Goal: Task Accomplishment & Management: Use online tool/utility

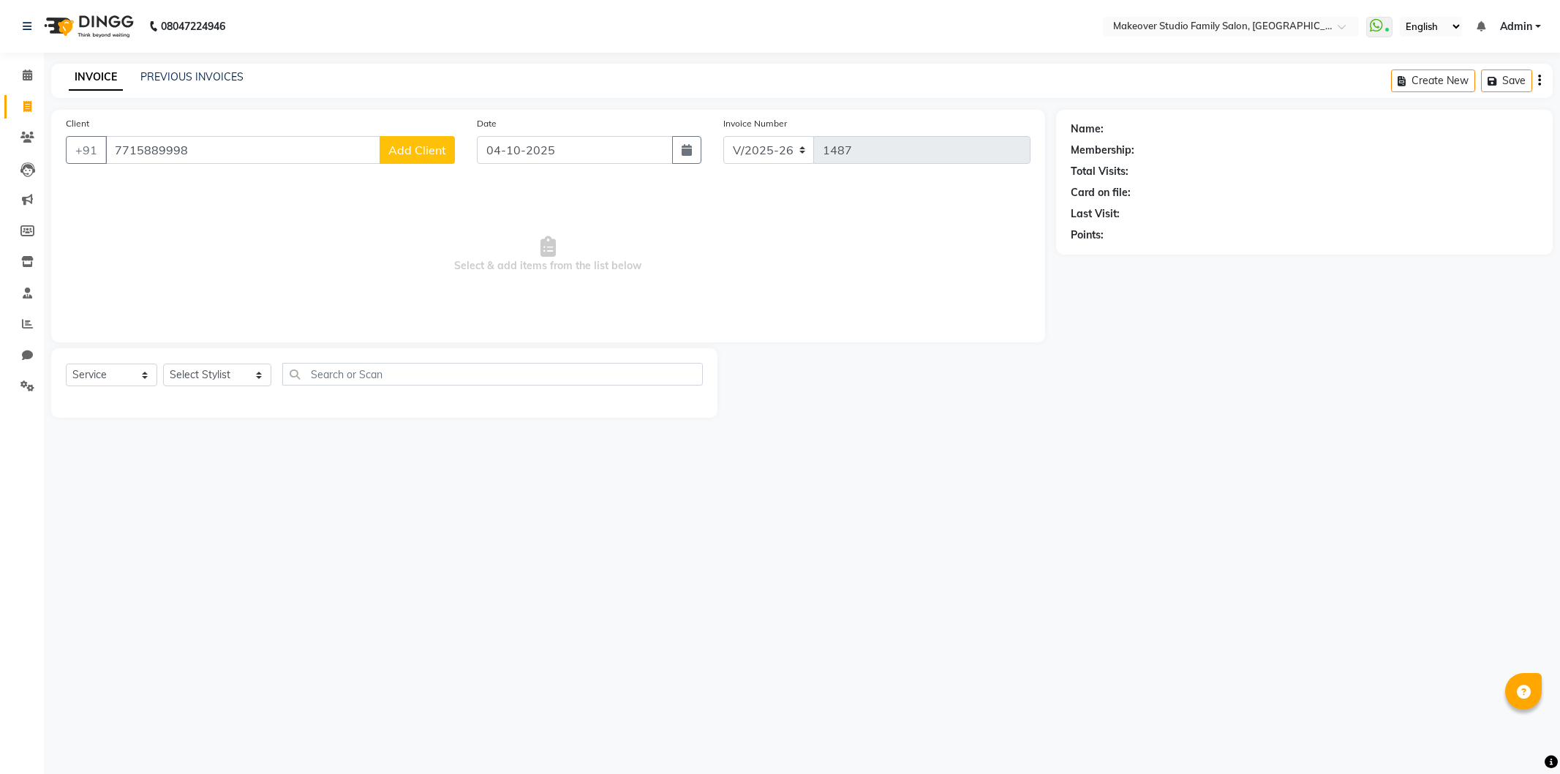
select select "6089"
select select "service"
type input "7715889998"
drag, startPoint x: 243, startPoint y: 158, endPoint x: 0, endPoint y: 148, distance: 243.0
click at [0, 148] on app-home "08047224946 Select Location × Makeover Studio Family Salon, Ghansoli WhatsApp S…" at bounding box center [780, 220] width 1560 height 440
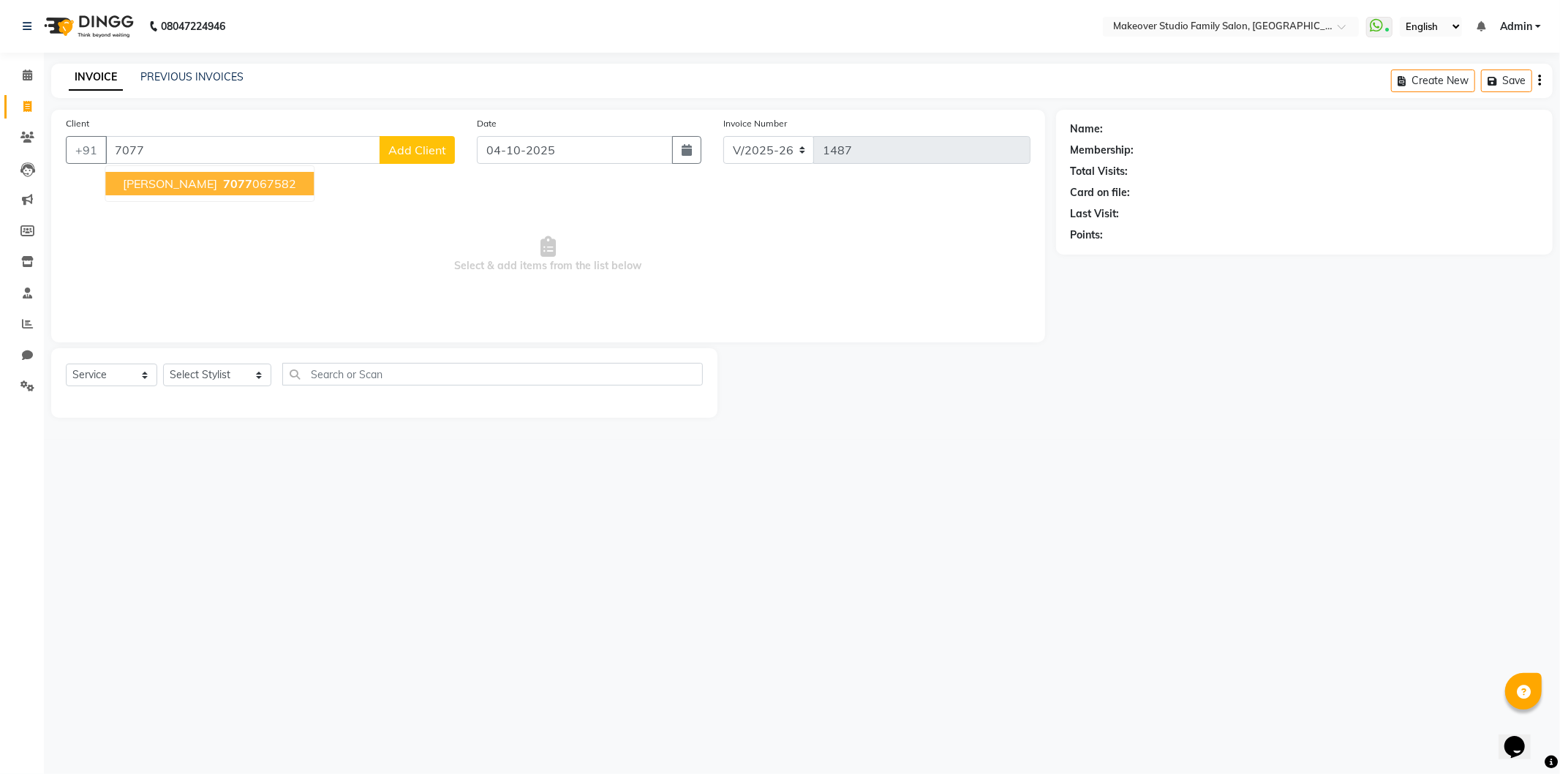
click at [1243, 625] on div "08047224946 Select Location × Makeover Studio Family Salon, Ghansoli WhatsApp S…" at bounding box center [780, 387] width 1560 height 774
click at [179, 144] on input "7077" at bounding box center [242, 150] width 275 height 28
click at [222, 191] on button "[PERSON_NAME] 7077 067582" at bounding box center [209, 183] width 208 height 23
type input "7077067582"
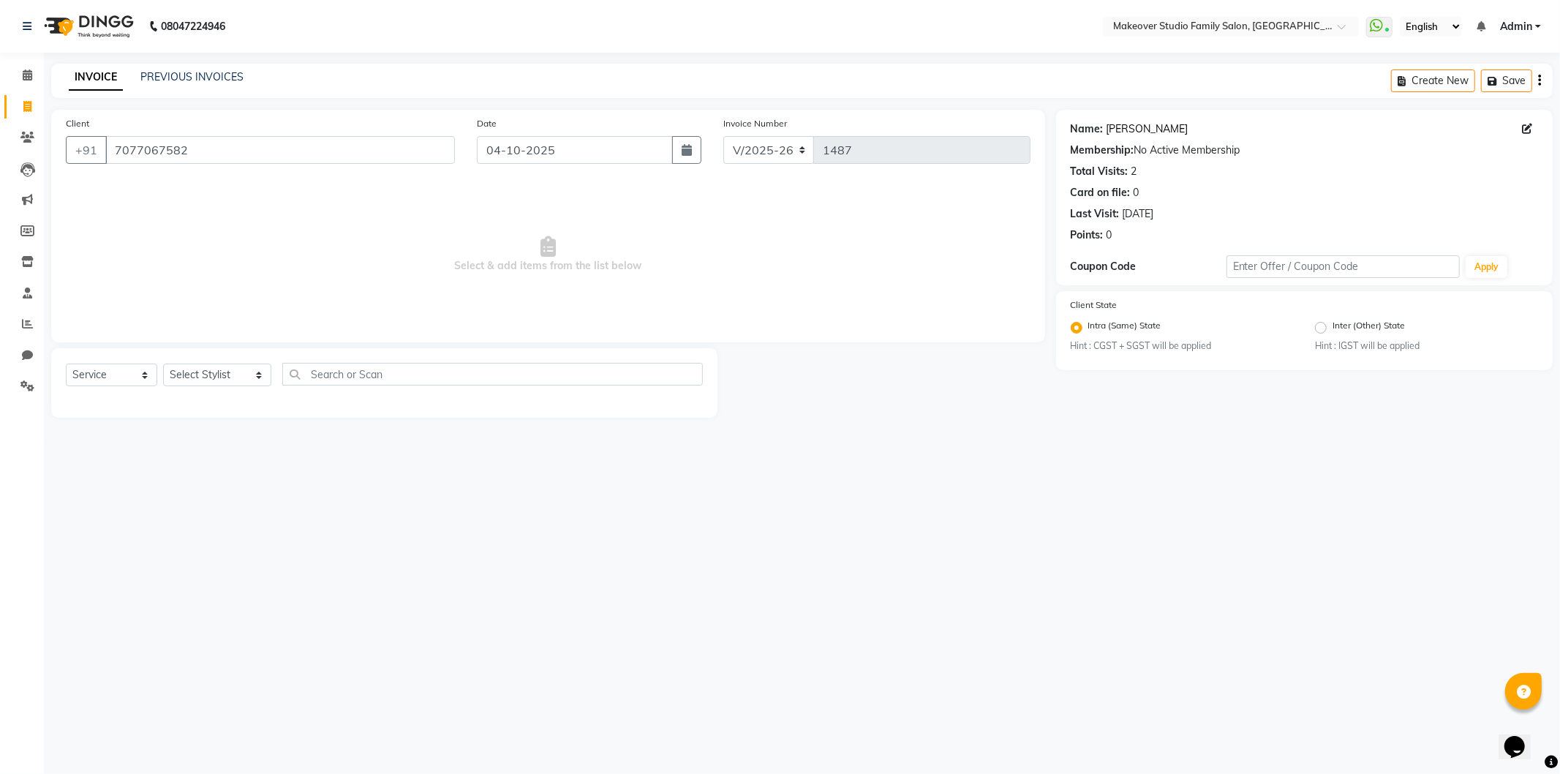
click at [1131, 132] on link "[PERSON_NAME]" at bounding box center [1148, 128] width 82 height 15
drag, startPoint x: 317, startPoint y: 154, endPoint x: 78, endPoint y: 173, distance: 240.7
click at [78, 173] on div "Client [PHONE_NUMBER]" at bounding box center [260, 146] width 411 height 60
click at [179, 379] on select "Select Stylist Aditya Ajar Akash [PERSON_NAME] Divya [PERSON_NAME] [PERSON_NAME…" at bounding box center [217, 374] width 108 height 23
select select "54502"
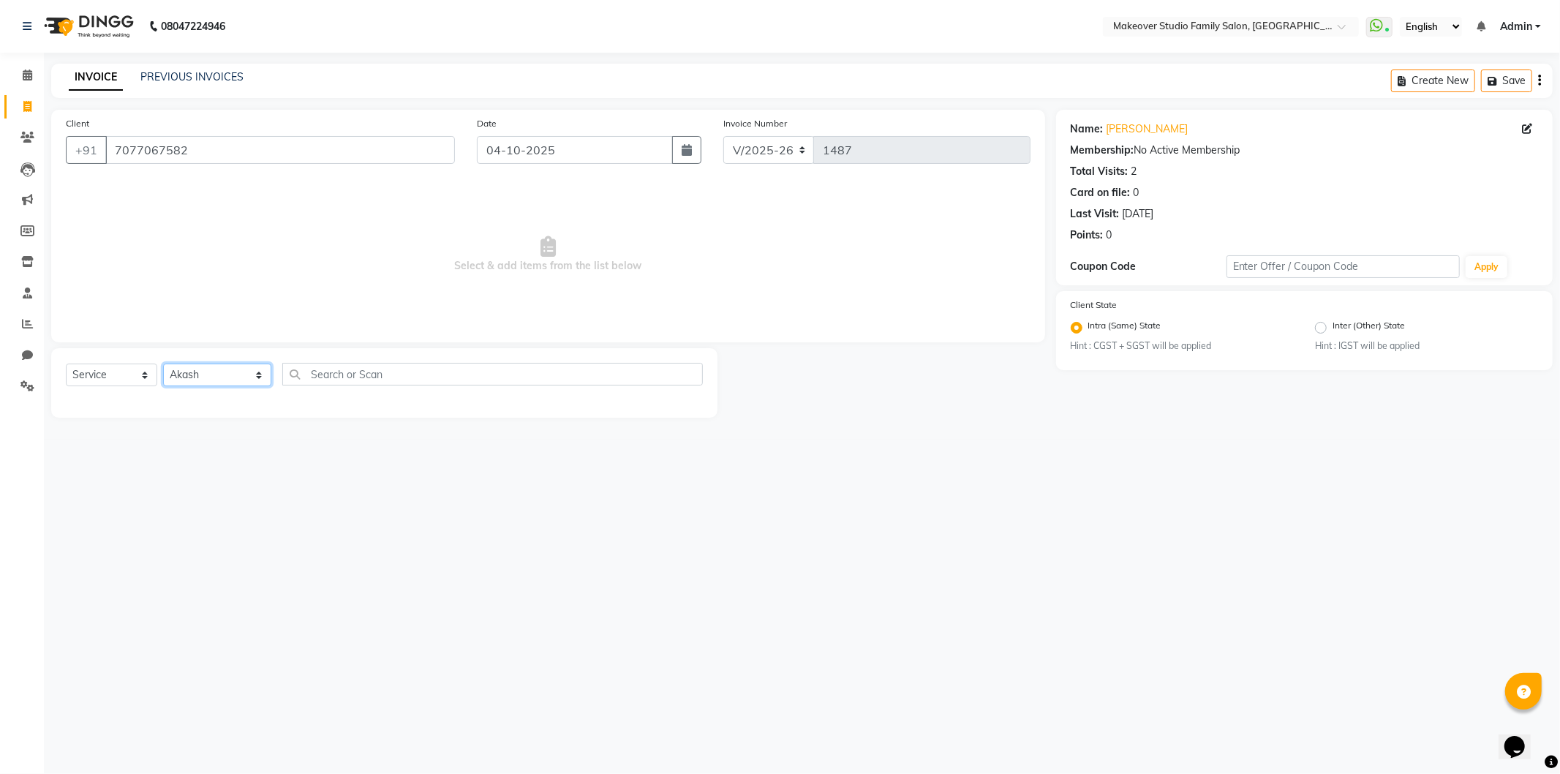
click at [163, 364] on select "Select Stylist Aditya Ajar Akash [PERSON_NAME] Divya [PERSON_NAME] [PERSON_NAME…" at bounding box center [217, 374] width 108 height 23
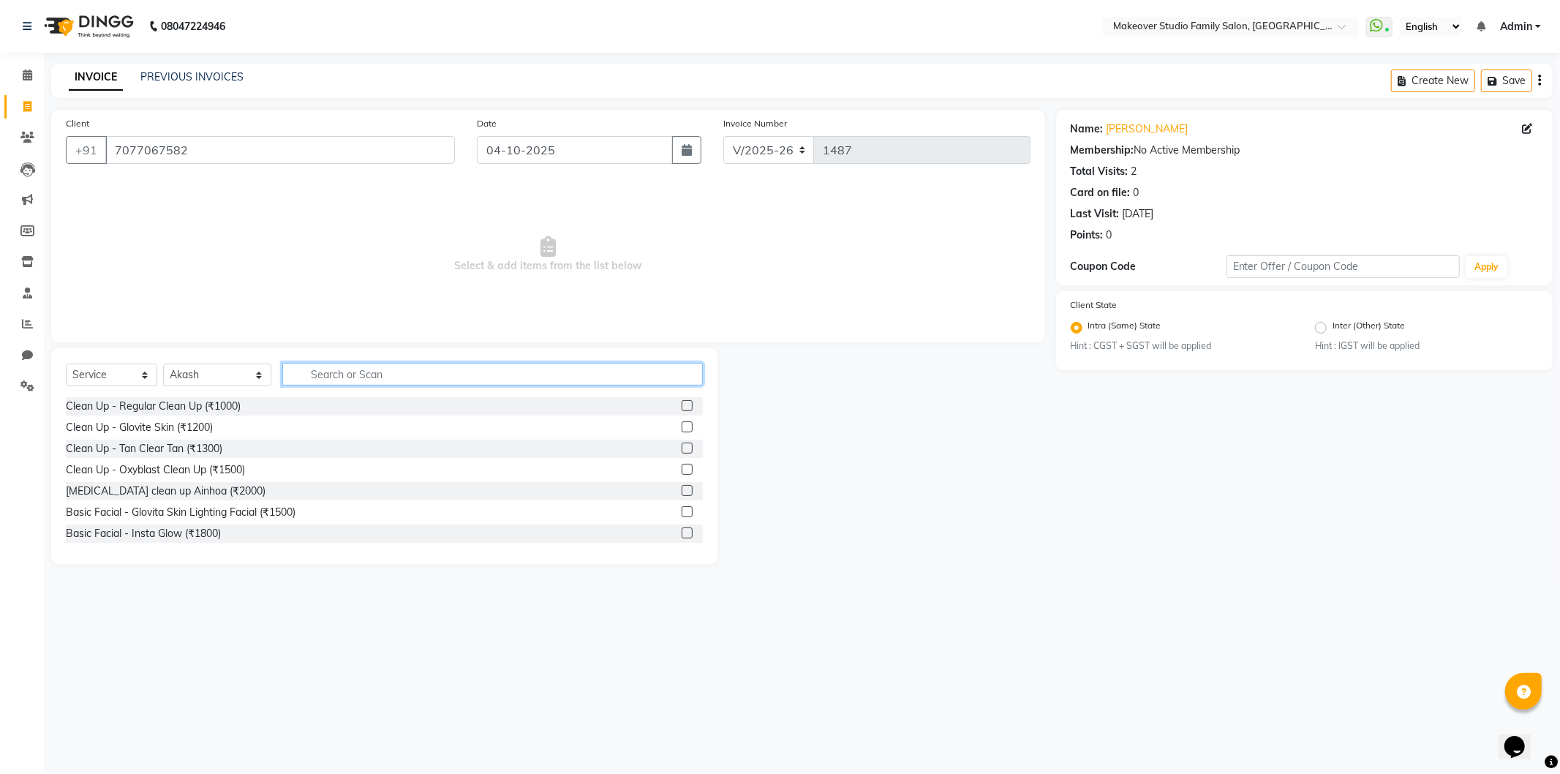
click at [440, 377] on input "text" at bounding box center [492, 374] width 421 height 23
drag, startPoint x: 358, startPoint y: 371, endPoint x: 95, endPoint y: 487, distance: 287.8
click at [95, 487] on div "Select Service Product Membership Package Voucher Prepaid Gift Card Select Styl…" at bounding box center [384, 456] width 666 height 216
drag, startPoint x: 346, startPoint y: 362, endPoint x: 0, endPoint y: 447, distance: 356.2
click at [0, 447] on app-home "08047224946 Select Location × Makeover Studio Family Salon, Ghansoli WhatsApp S…" at bounding box center [780, 293] width 1560 height 586
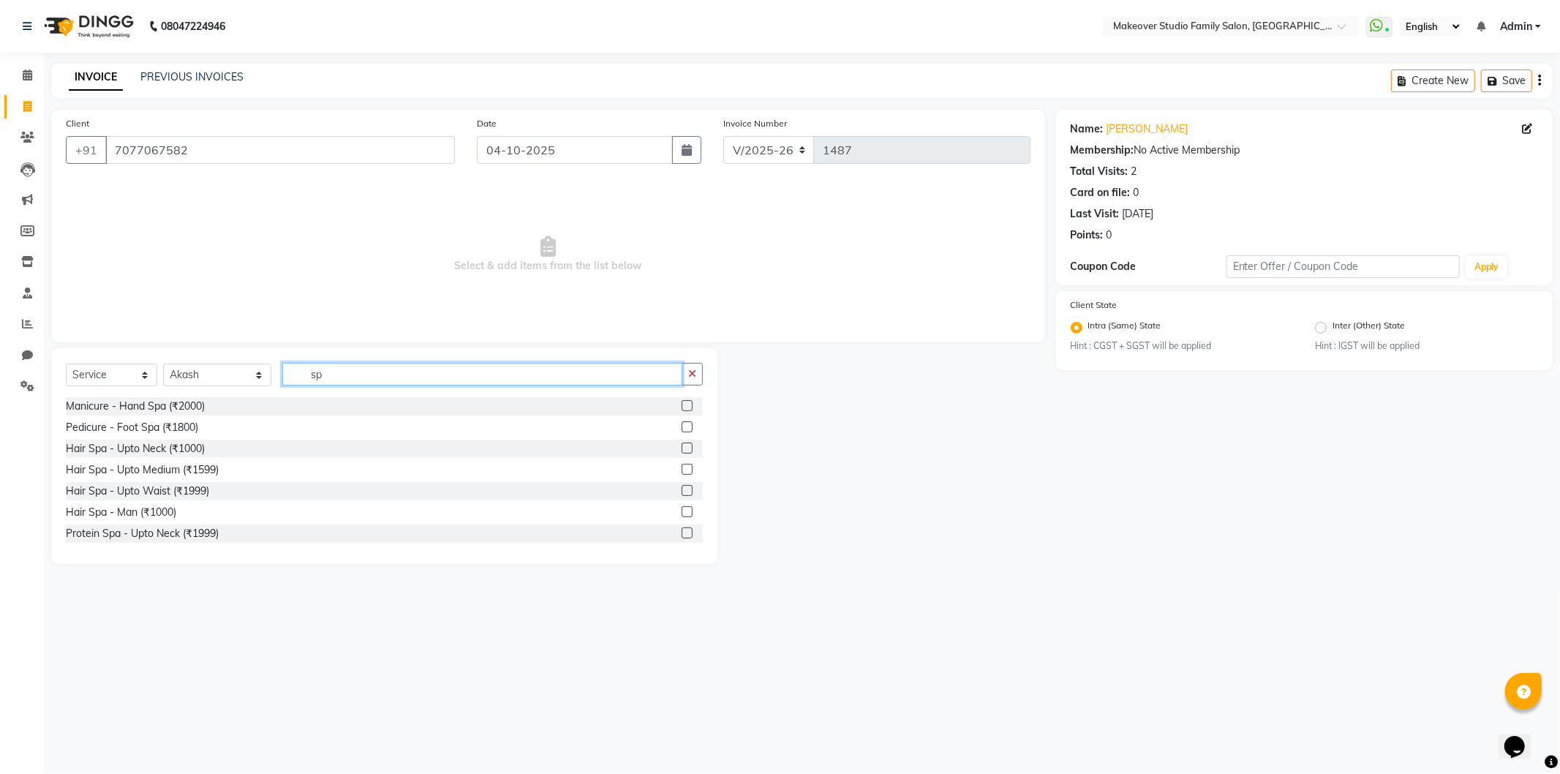
type input "spa"
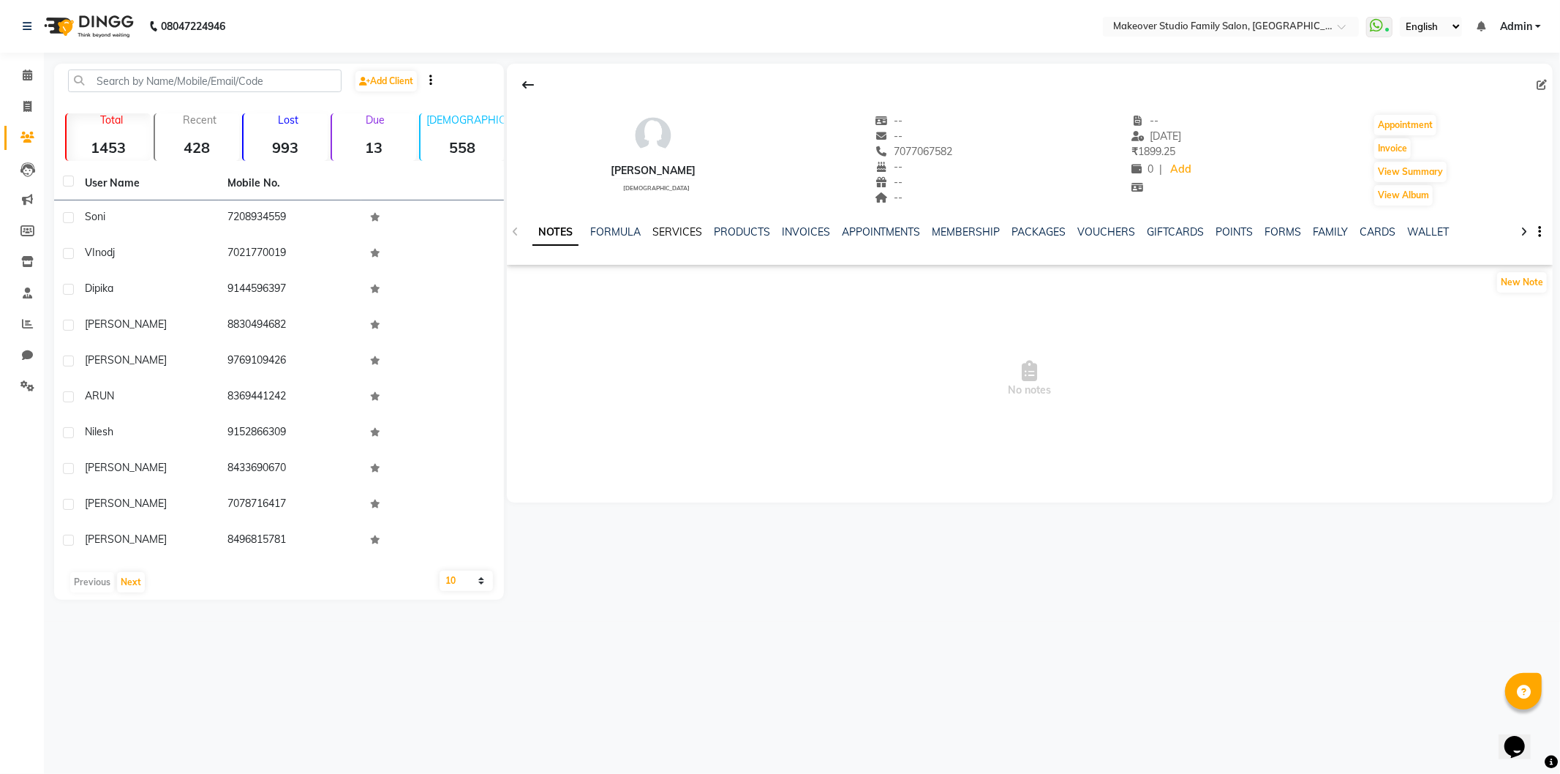
click at [669, 234] on link "SERVICES" at bounding box center [677, 231] width 50 height 13
